Goal: Navigation & Orientation: Find specific page/section

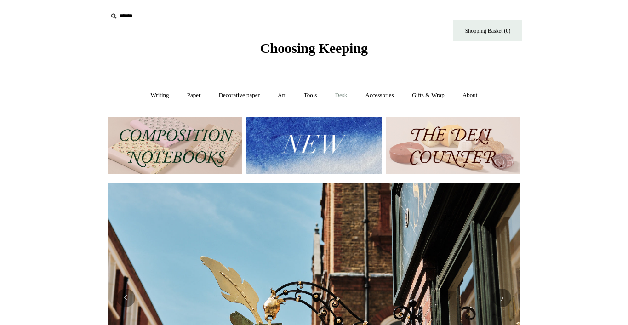
click at [341, 96] on link "Desk +" at bounding box center [341, 95] width 29 height 24
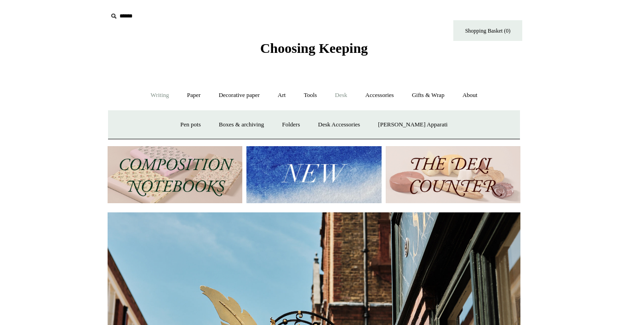
click at [157, 91] on link "Writing +" at bounding box center [159, 95] width 35 height 24
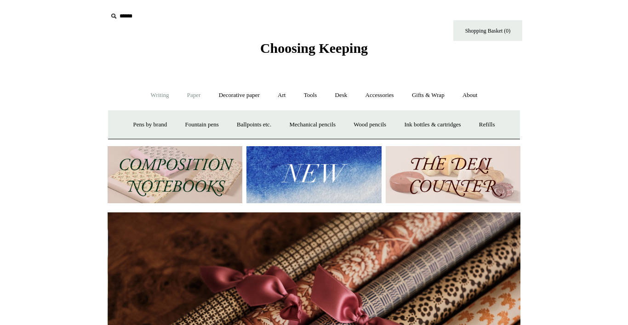
scroll to position [0, 825]
click at [192, 98] on link "Paper +" at bounding box center [194, 95] width 30 height 24
click at [188, 126] on link "Notebooks +" at bounding box center [185, 125] width 42 height 24
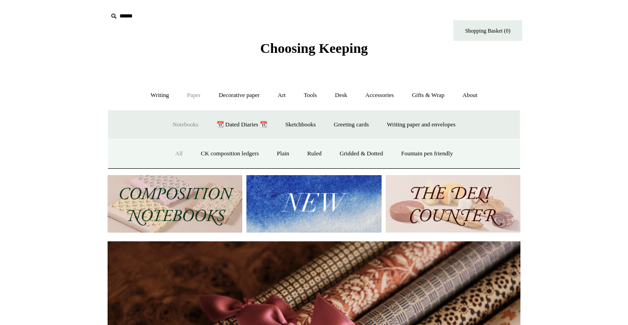
click at [167, 159] on link "All" at bounding box center [179, 154] width 24 height 24
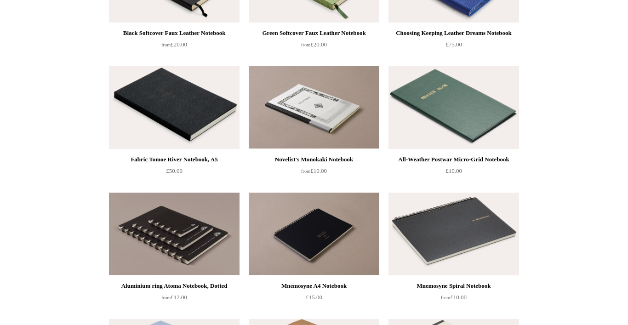
scroll to position [2019, 0]
